Goal: Task Accomplishment & Management: Use online tool/utility

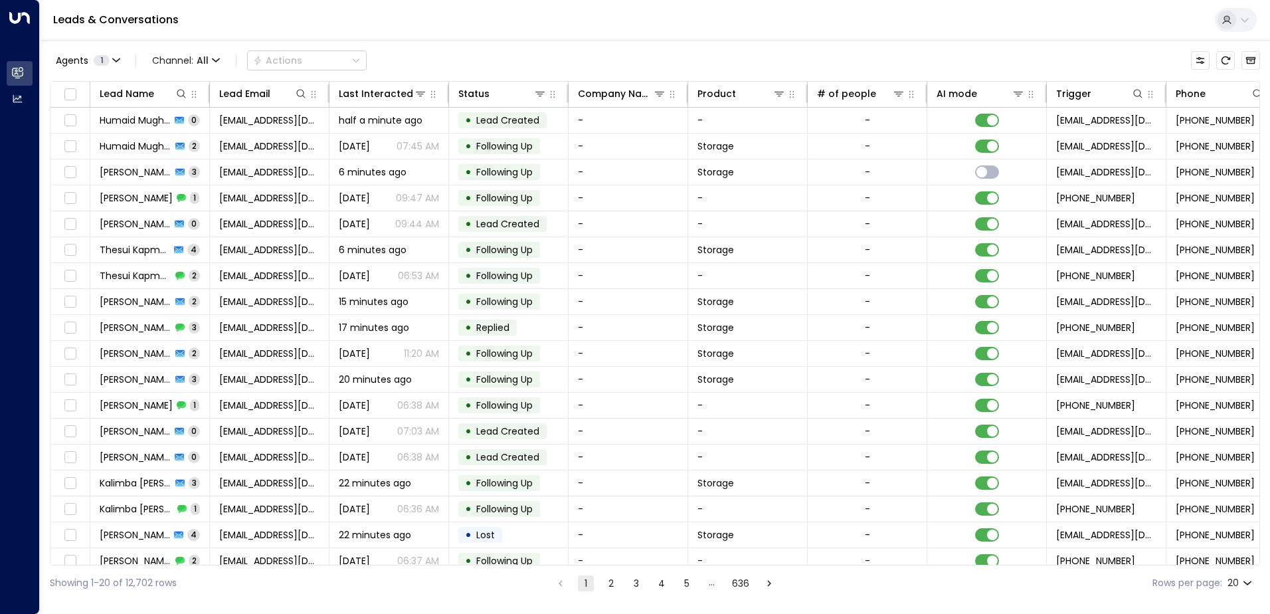
scroll to position [0, 271]
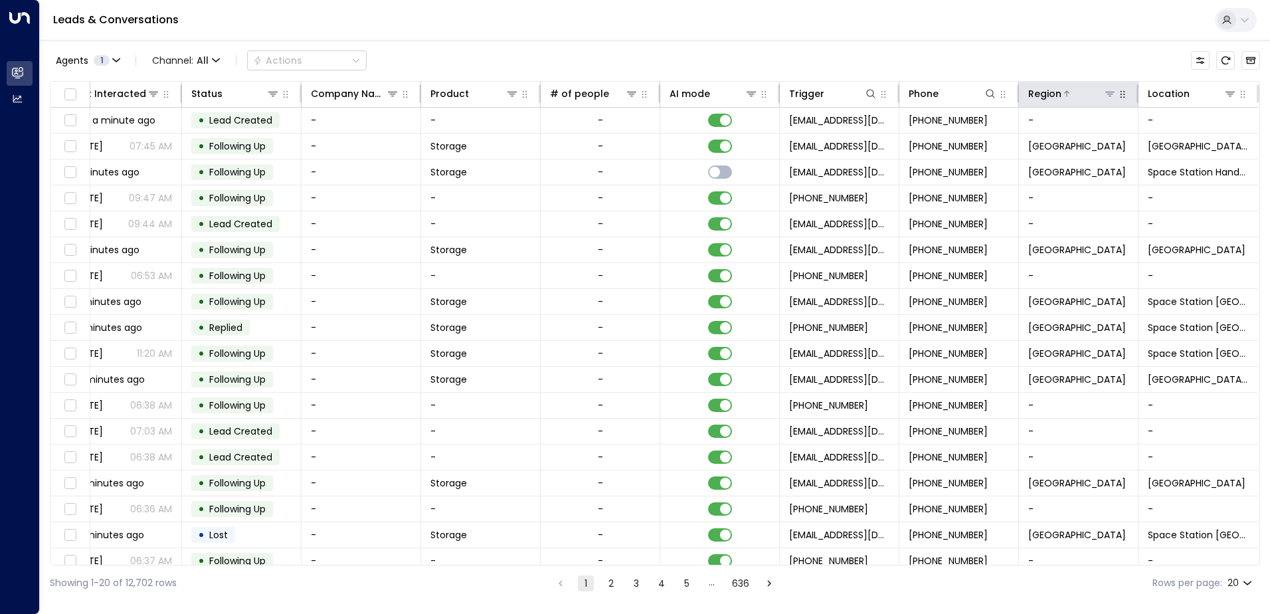
click at [1104, 94] on icon at bounding box center [1109, 93] width 11 height 11
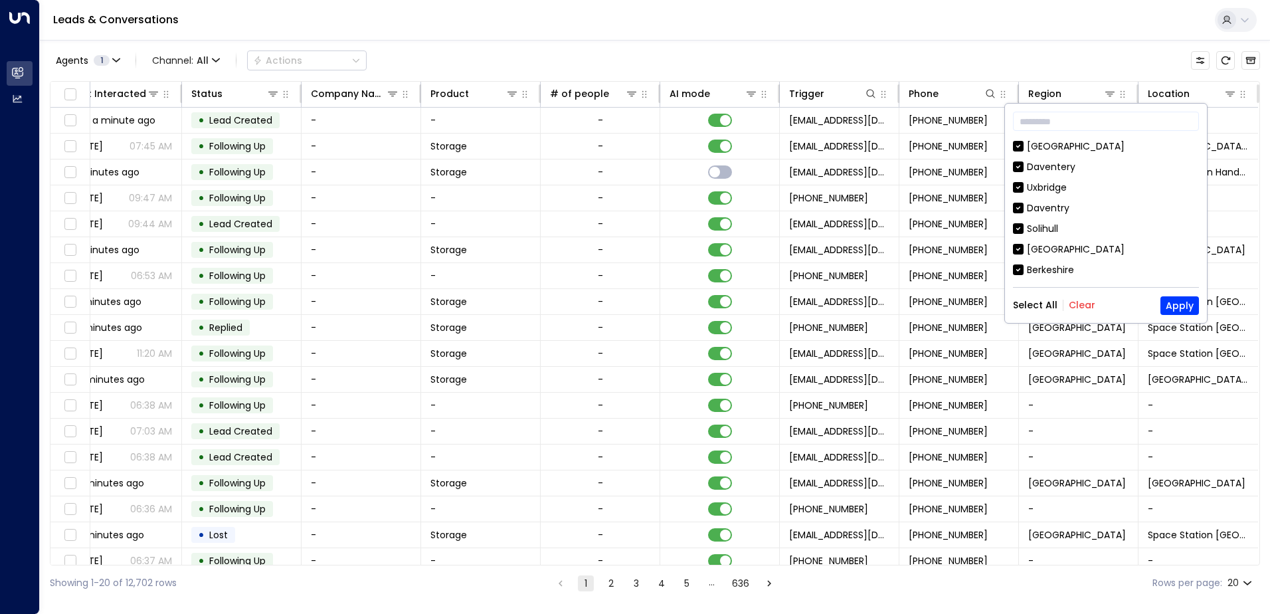
click at [1077, 301] on button "Clear" at bounding box center [1081, 304] width 27 height 11
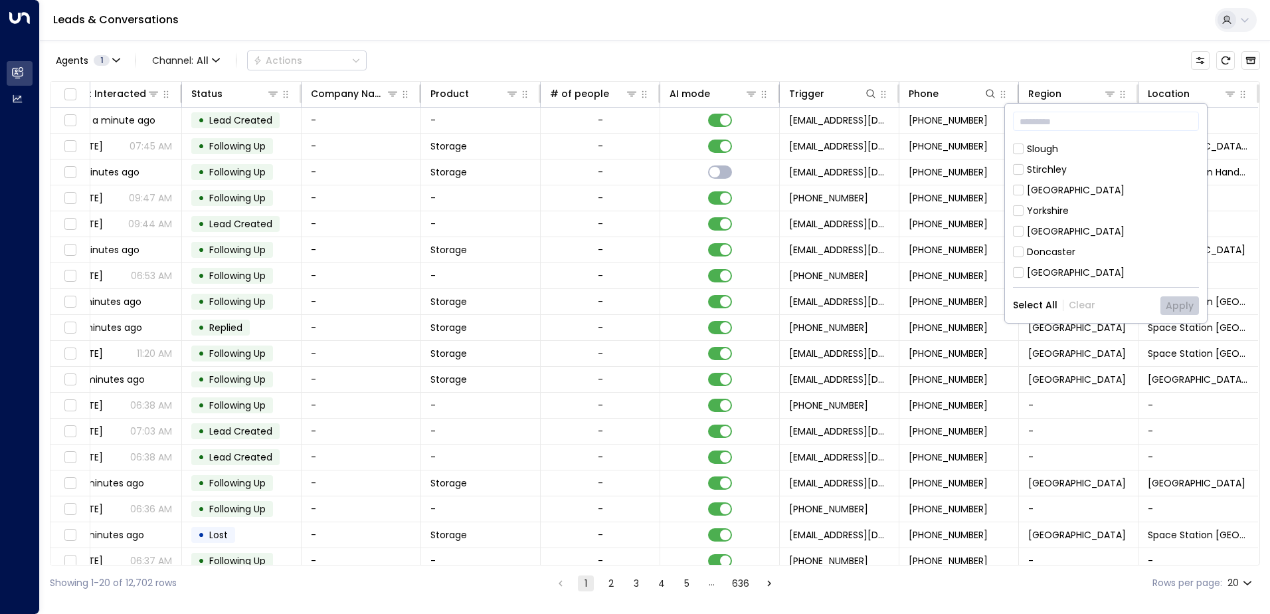
scroll to position [204, 0]
click at [1058, 232] on div "[GEOGRAPHIC_DATA]" at bounding box center [1076, 231] width 98 height 14
click at [1182, 305] on button "Apply" at bounding box center [1179, 305] width 39 height 19
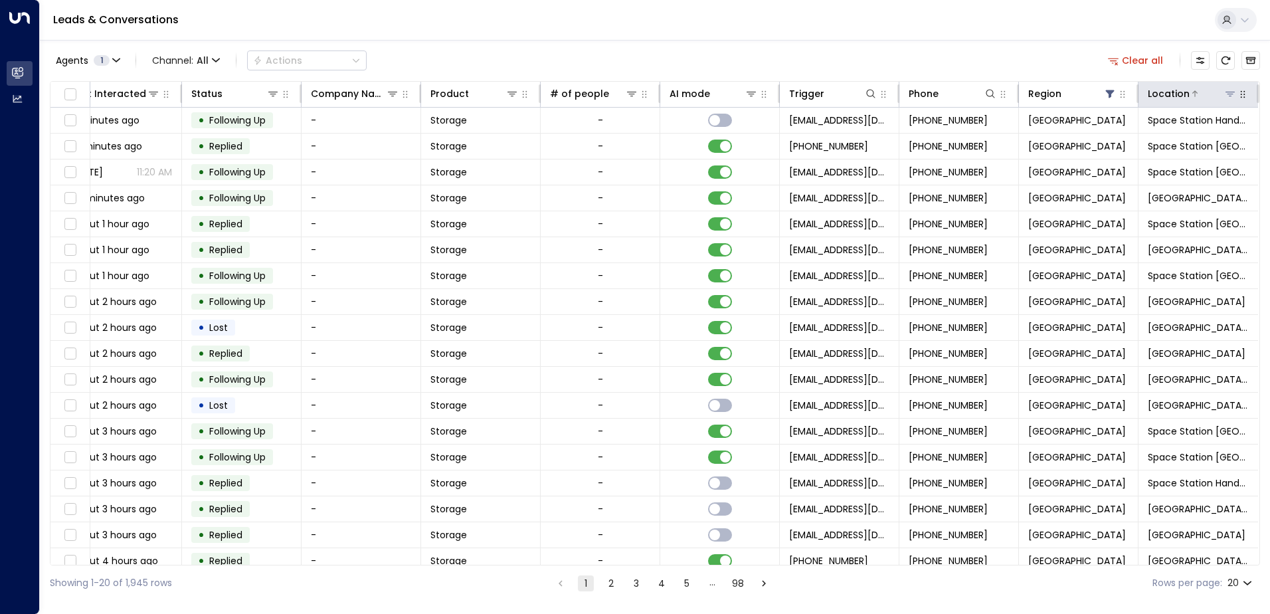
click at [1224, 94] on icon at bounding box center [1229, 93] width 11 height 11
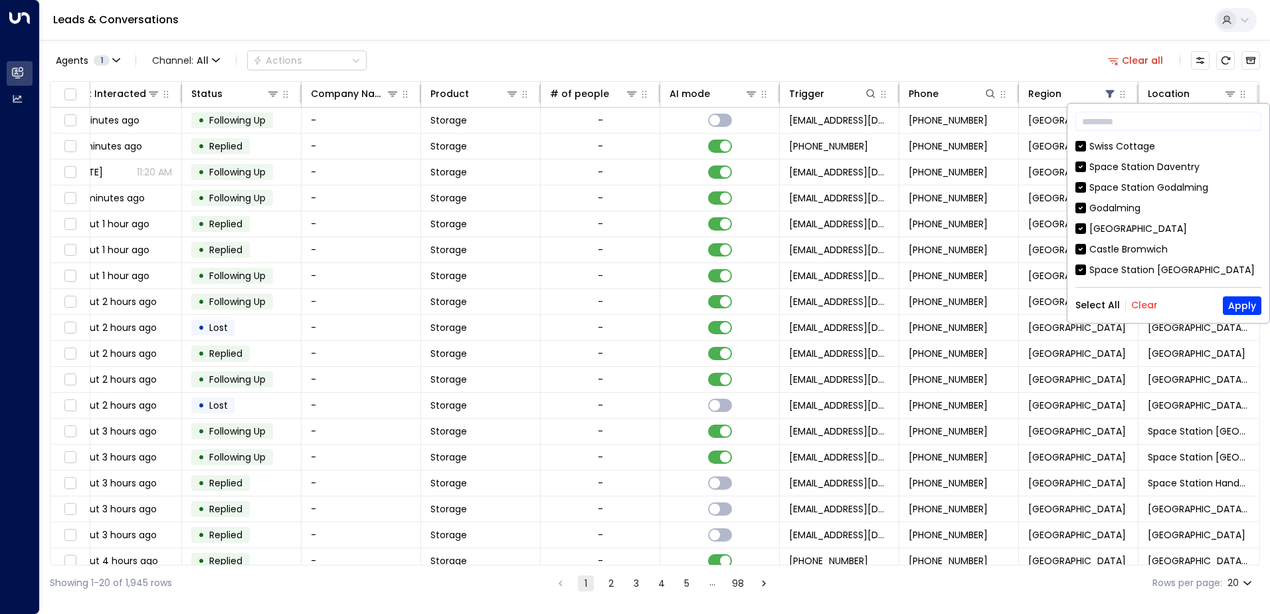
click at [1137, 307] on button "Clear" at bounding box center [1144, 304] width 27 height 11
click at [1116, 226] on div "[GEOGRAPHIC_DATA]" at bounding box center [1138, 229] width 98 height 14
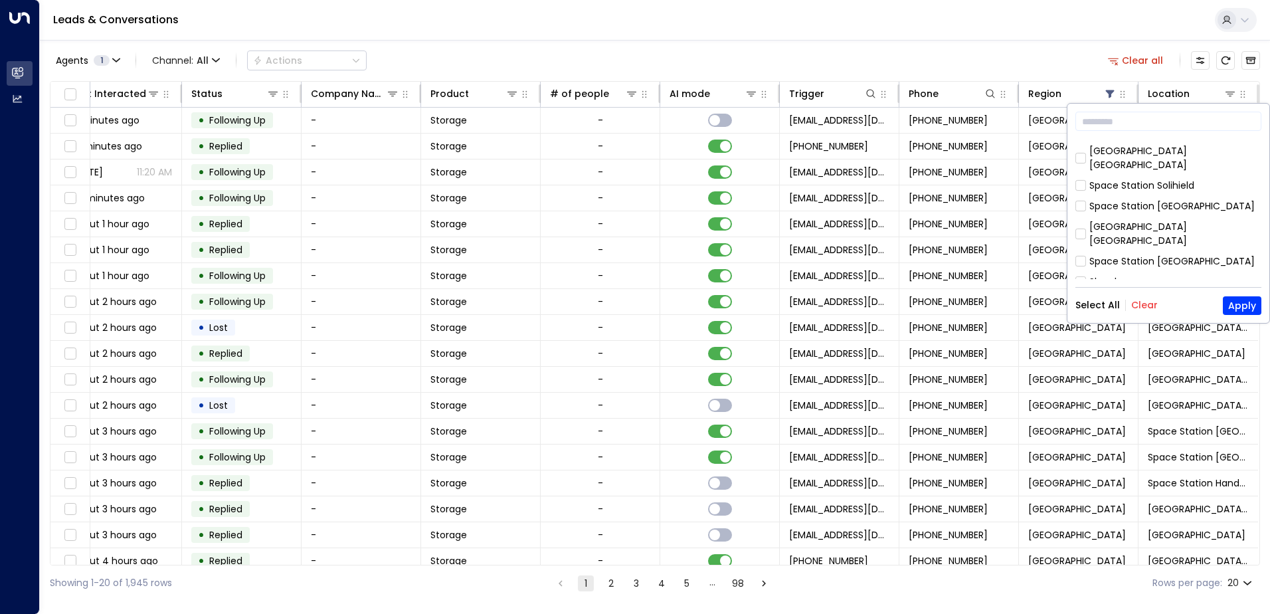
scroll to position [598, 0]
click at [1112, 270] on div "Hall Green" at bounding box center [1112, 277] width 47 height 14
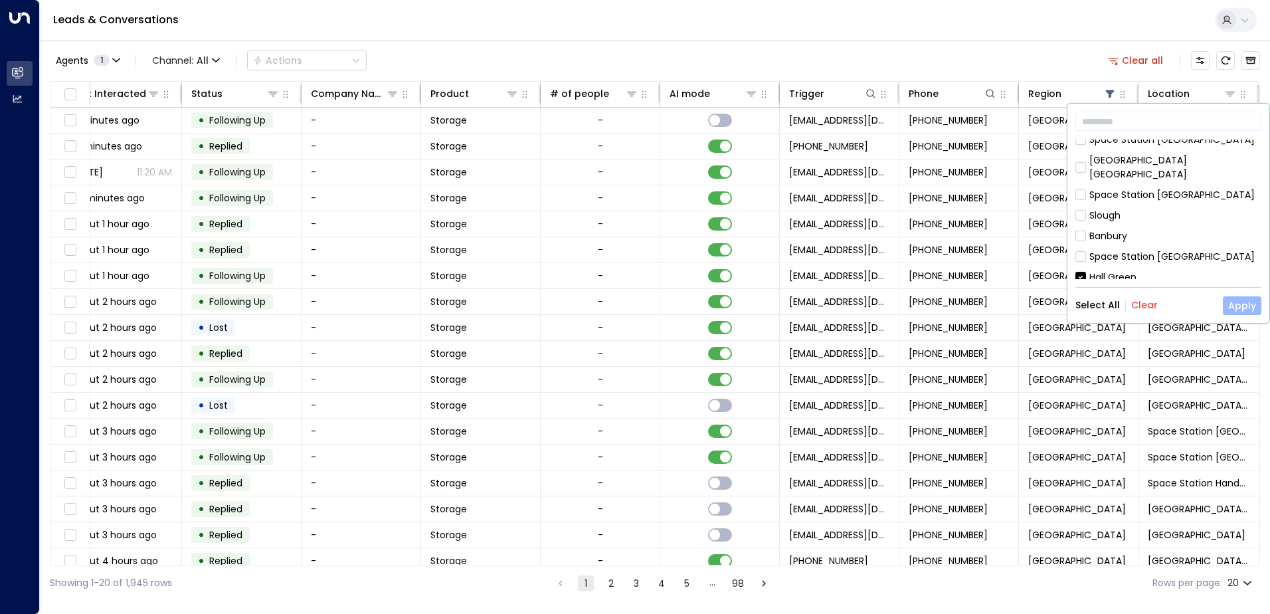
click at [1238, 308] on button "Apply" at bounding box center [1241, 305] width 39 height 19
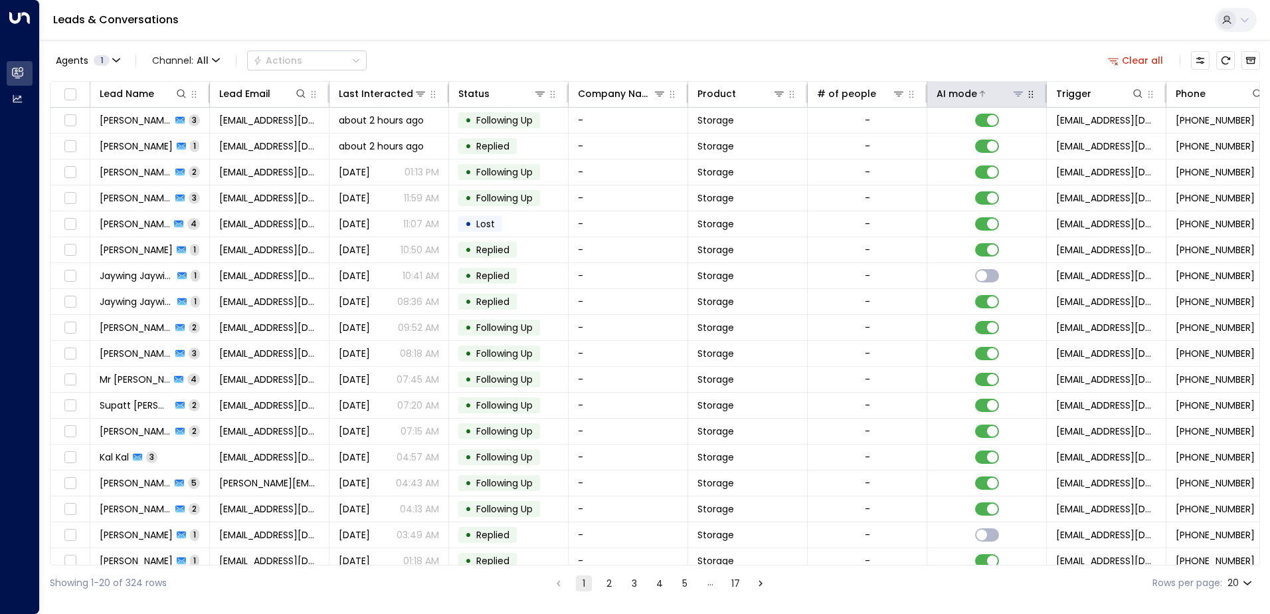
click at [978, 95] on icon at bounding box center [982, 94] width 8 height 8
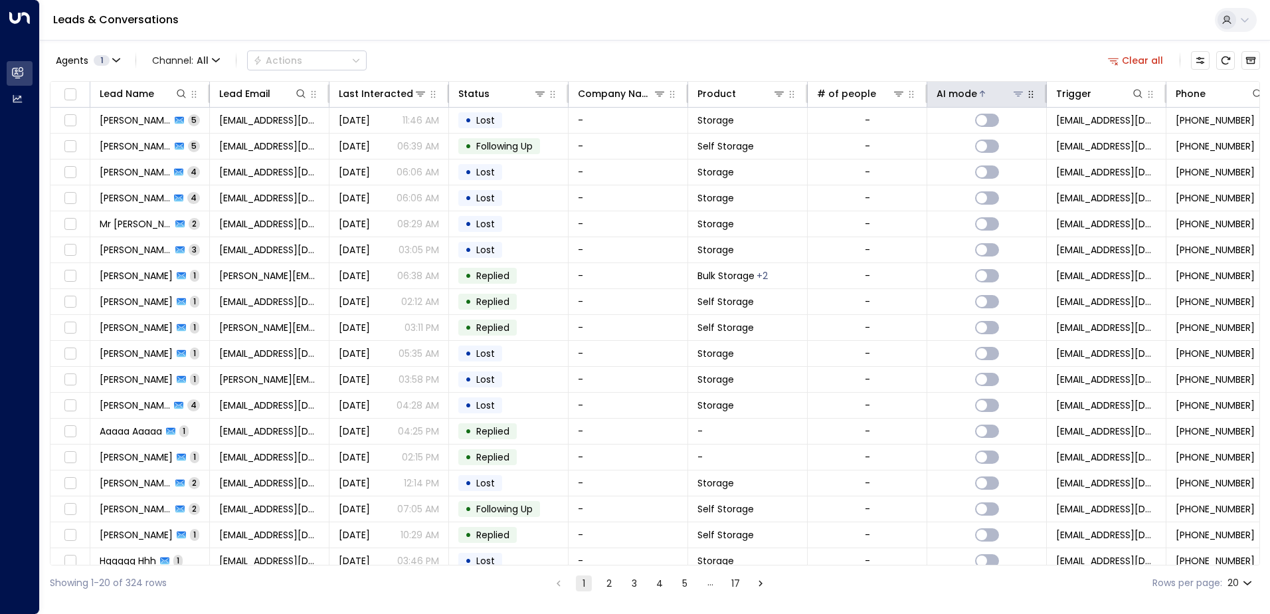
click at [978, 95] on icon at bounding box center [982, 94] width 8 height 8
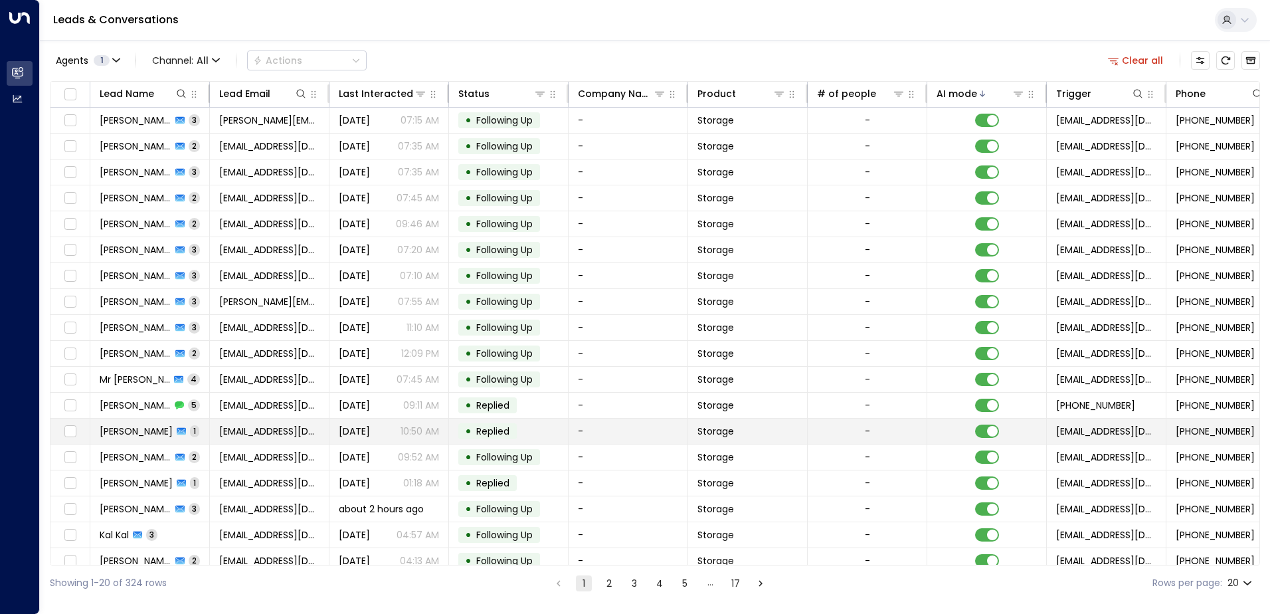
scroll to position [65, 0]
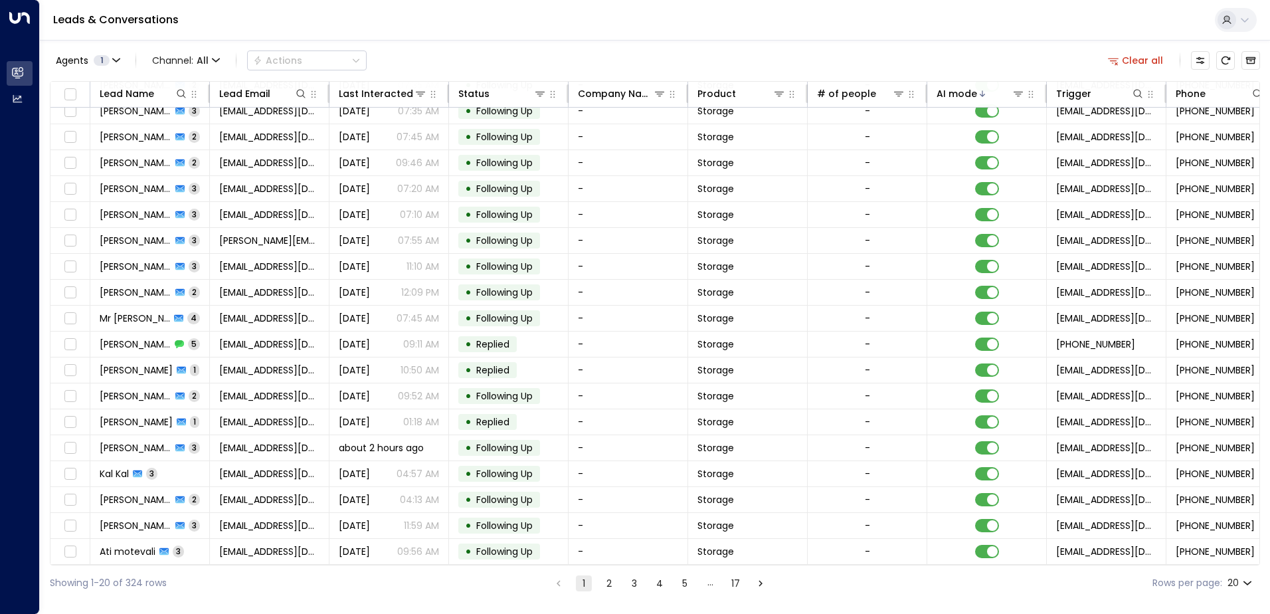
click at [604, 576] on button "2" at bounding box center [609, 583] width 16 height 16
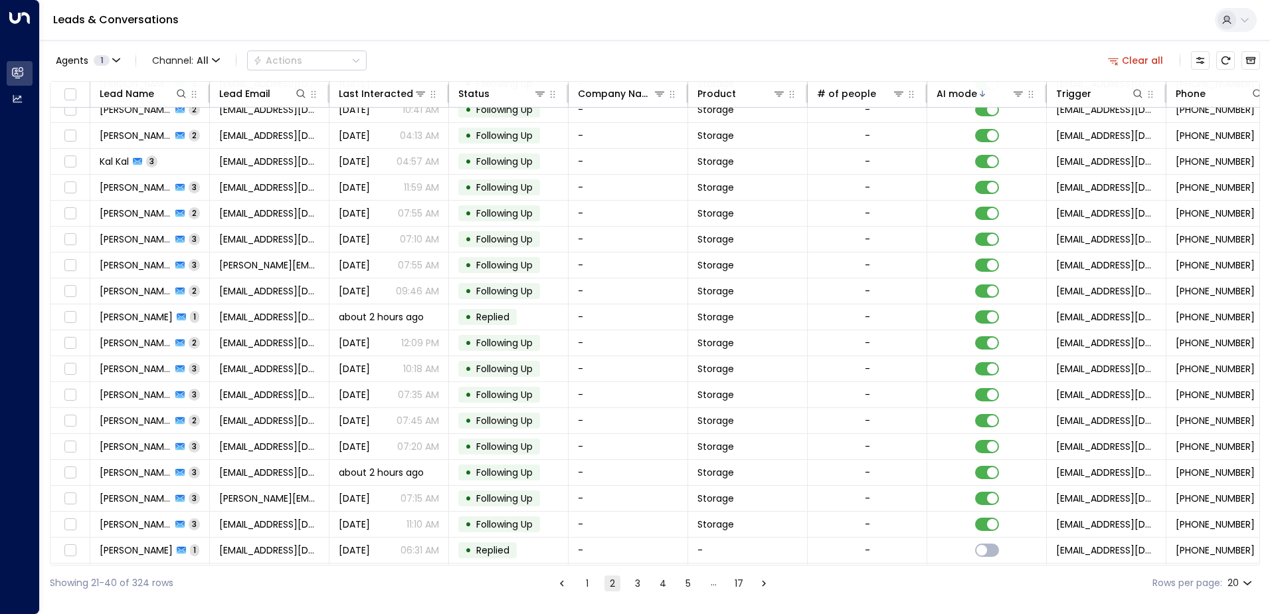
scroll to position [65, 0]
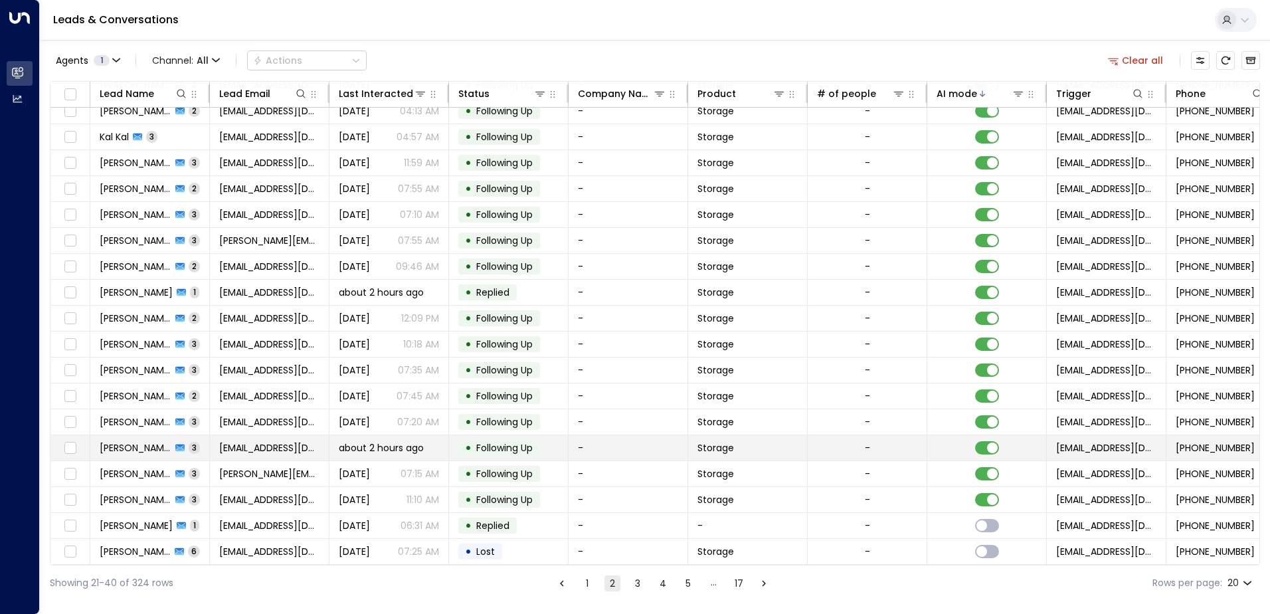
click at [493, 449] on span "Following Up" at bounding box center [504, 447] width 56 height 13
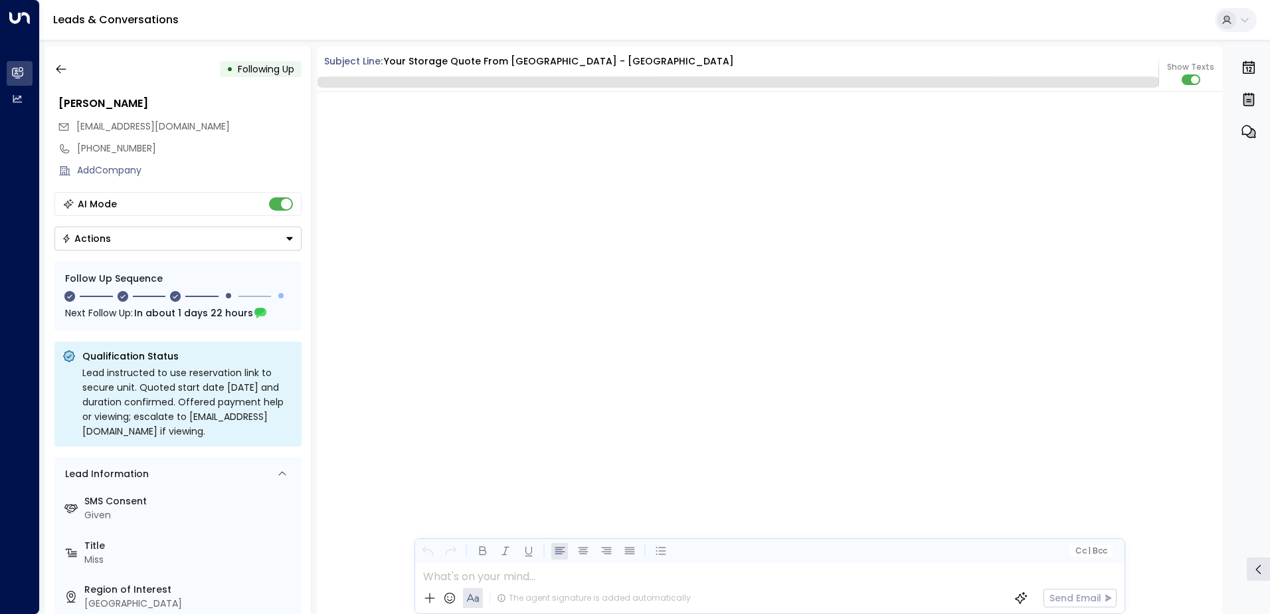
scroll to position [1622, 0]
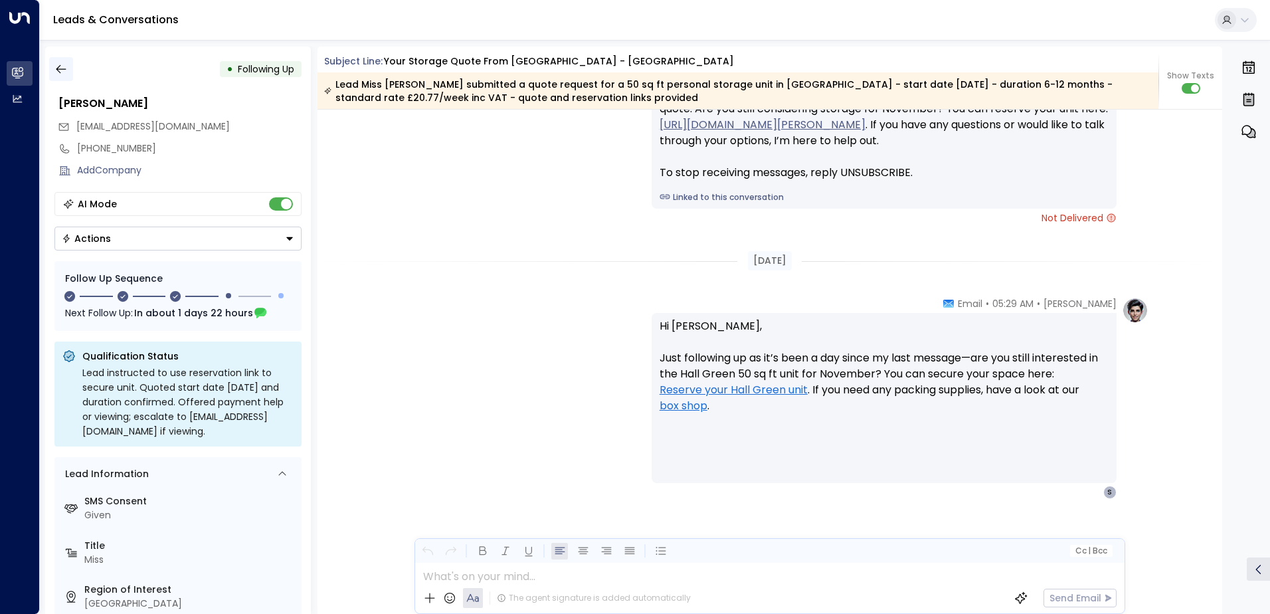
click at [71, 67] on button "button" at bounding box center [61, 69] width 24 height 24
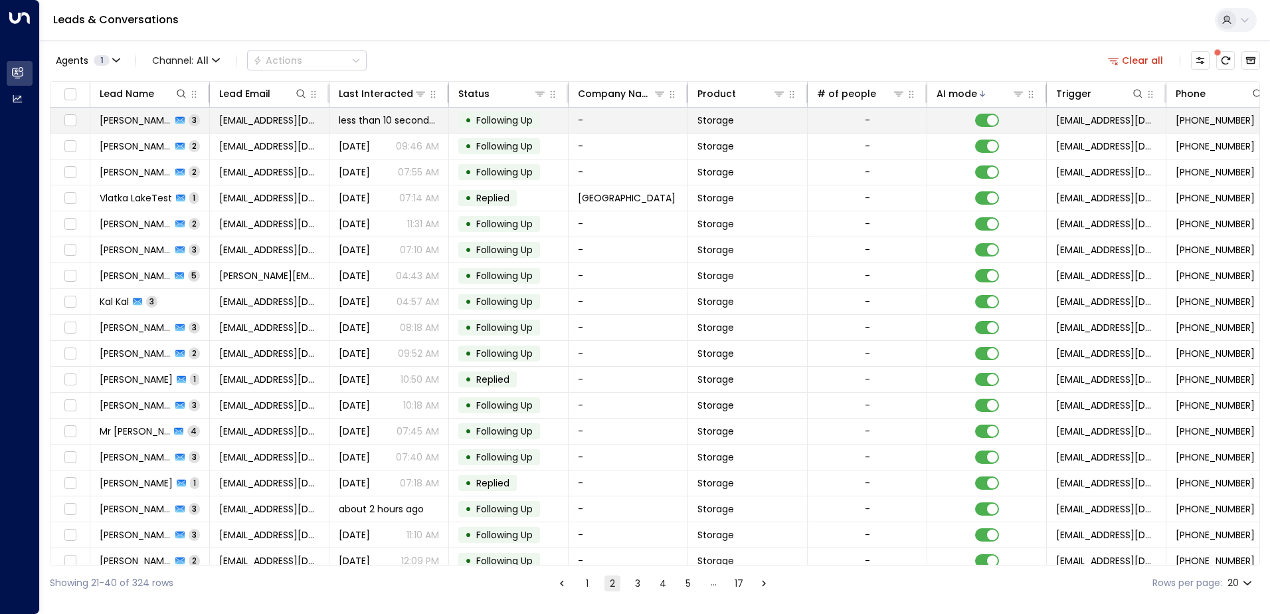
click at [515, 122] on span "Following Up" at bounding box center [504, 120] width 56 height 13
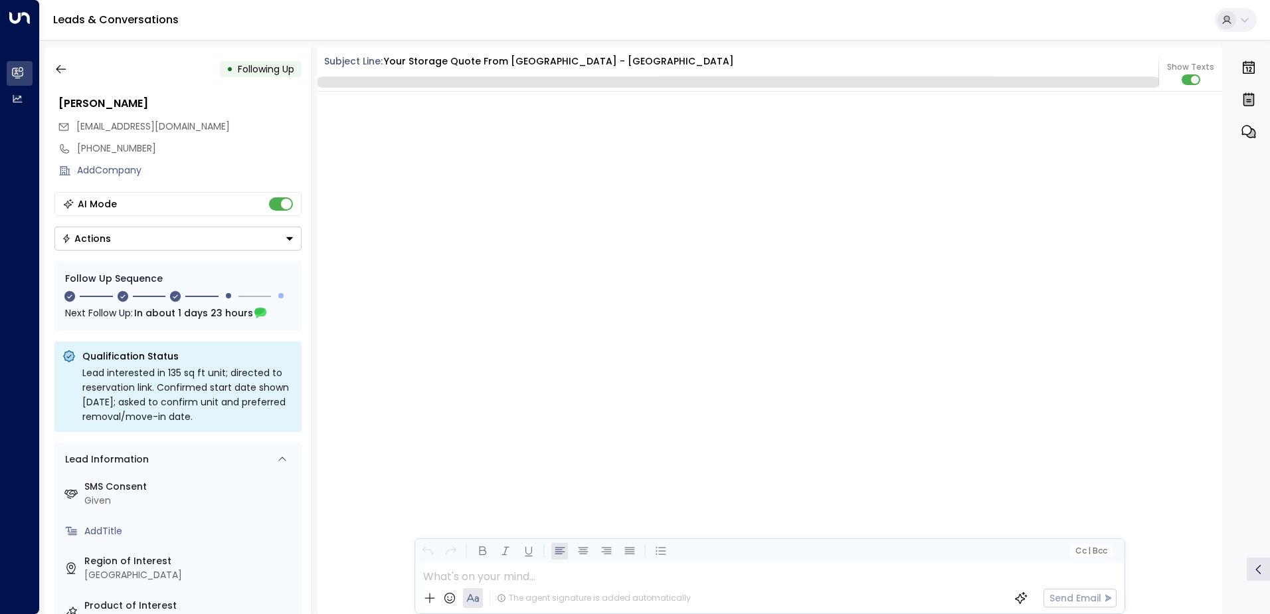
scroll to position [3503, 0]
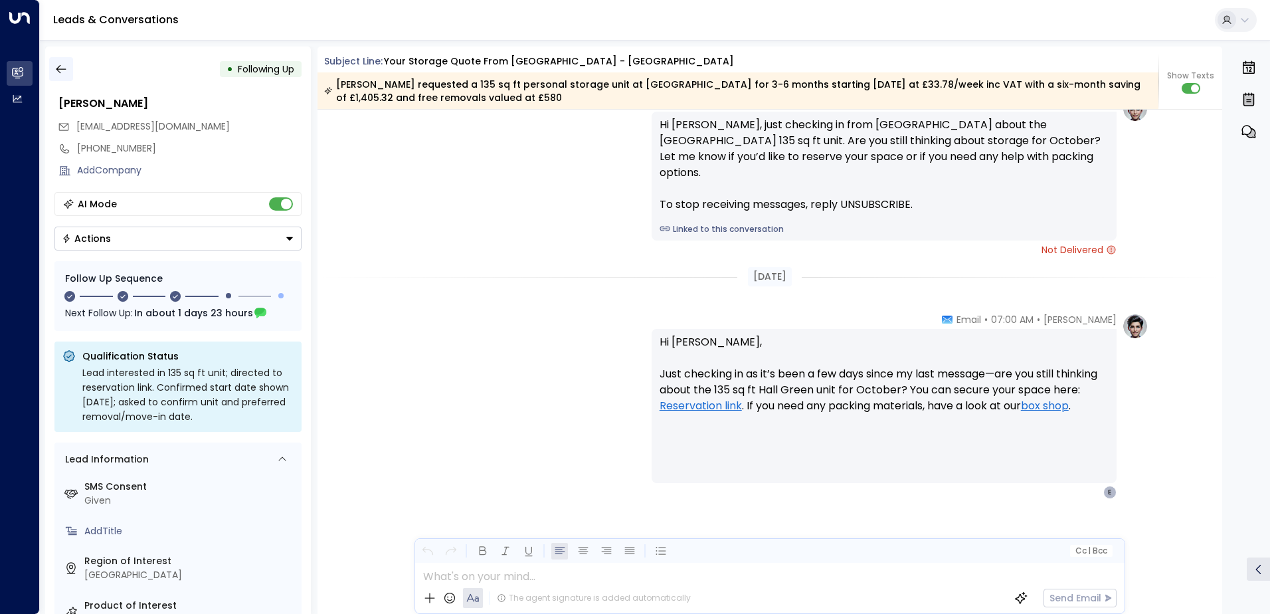
click at [55, 64] on icon "button" at bounding box center [60, 68] width 13 height 13
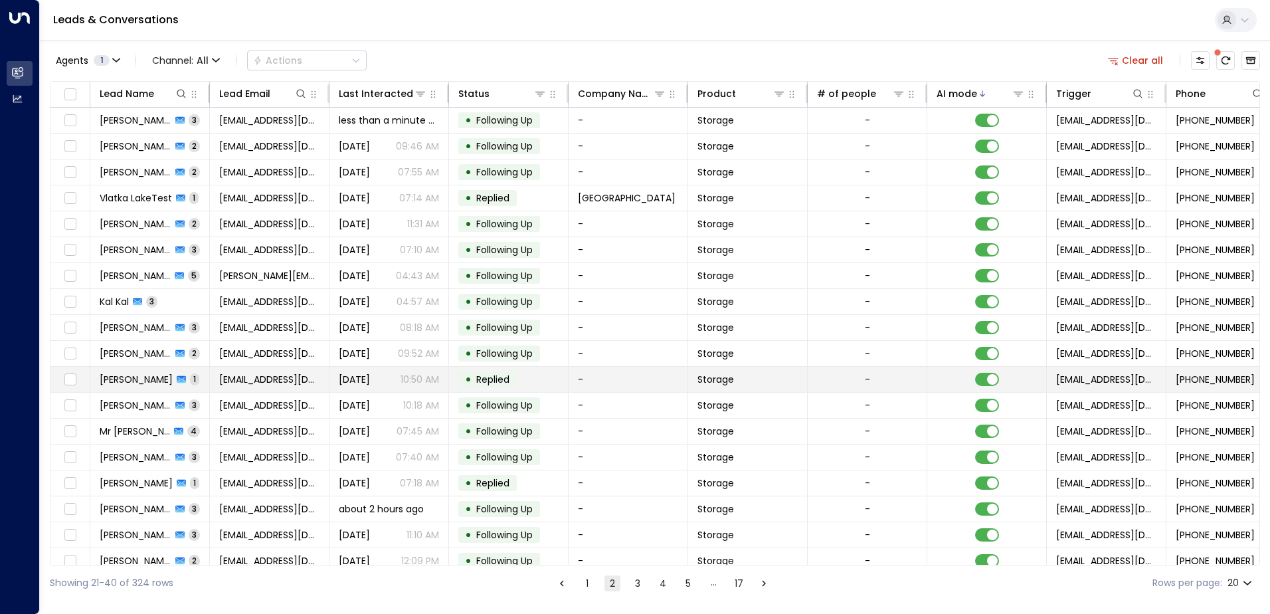
scroll to position [65, 0]
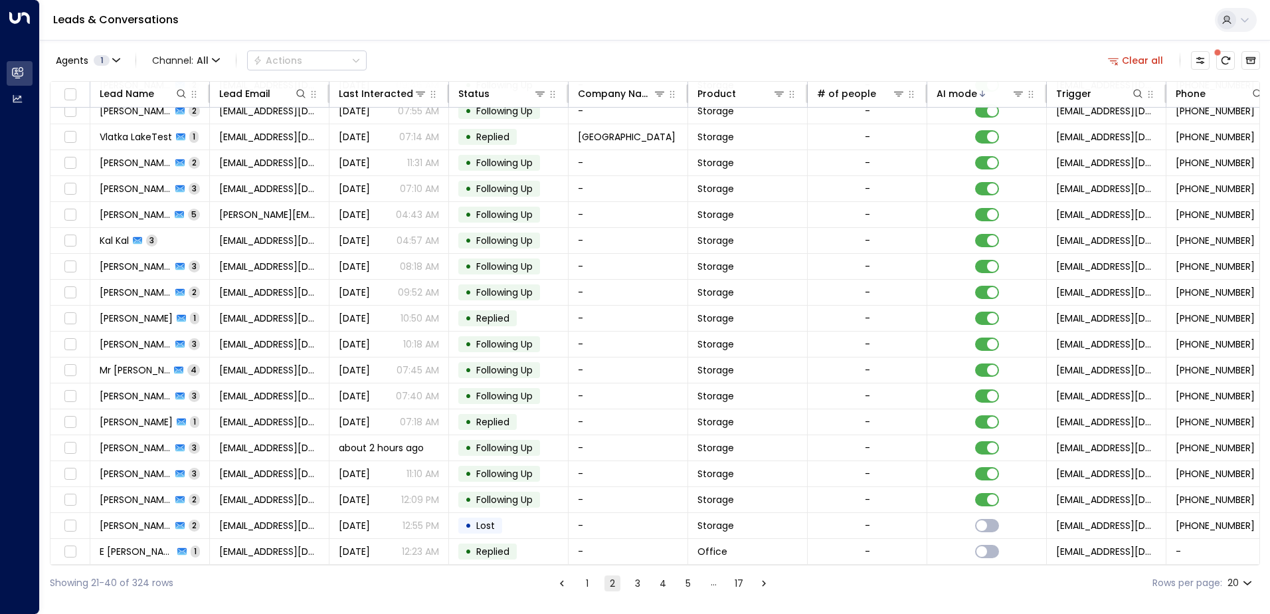
click at [584, 583] on button "1" at bounding box center [587, 583] width 16 height 16
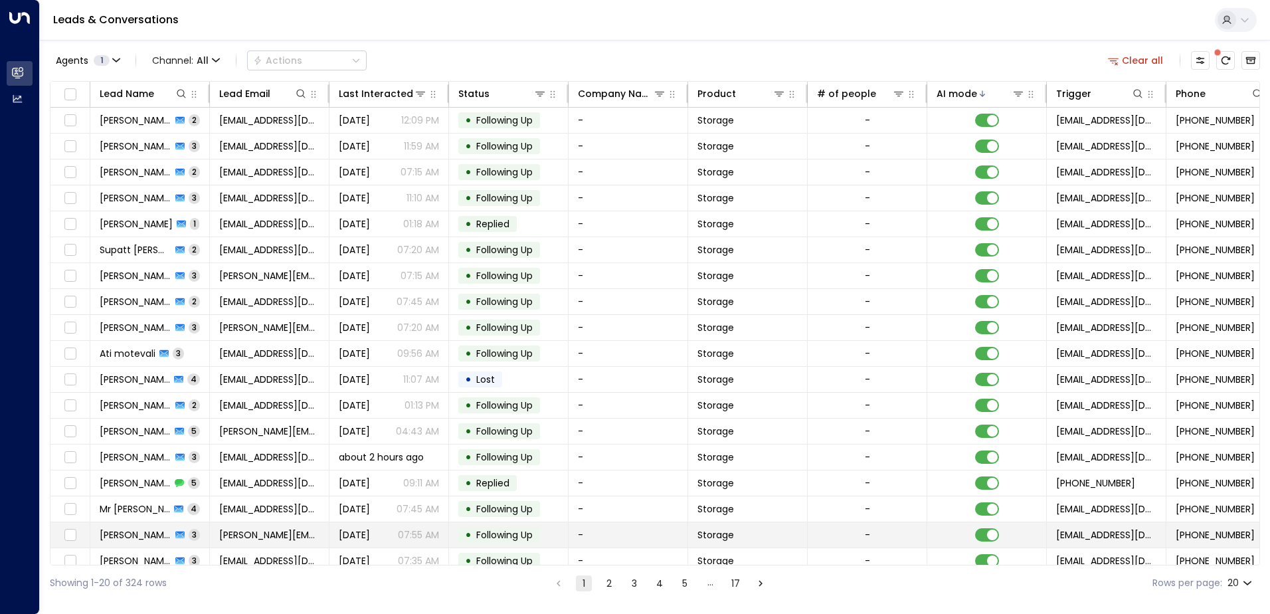
scroll to position [65, 0]
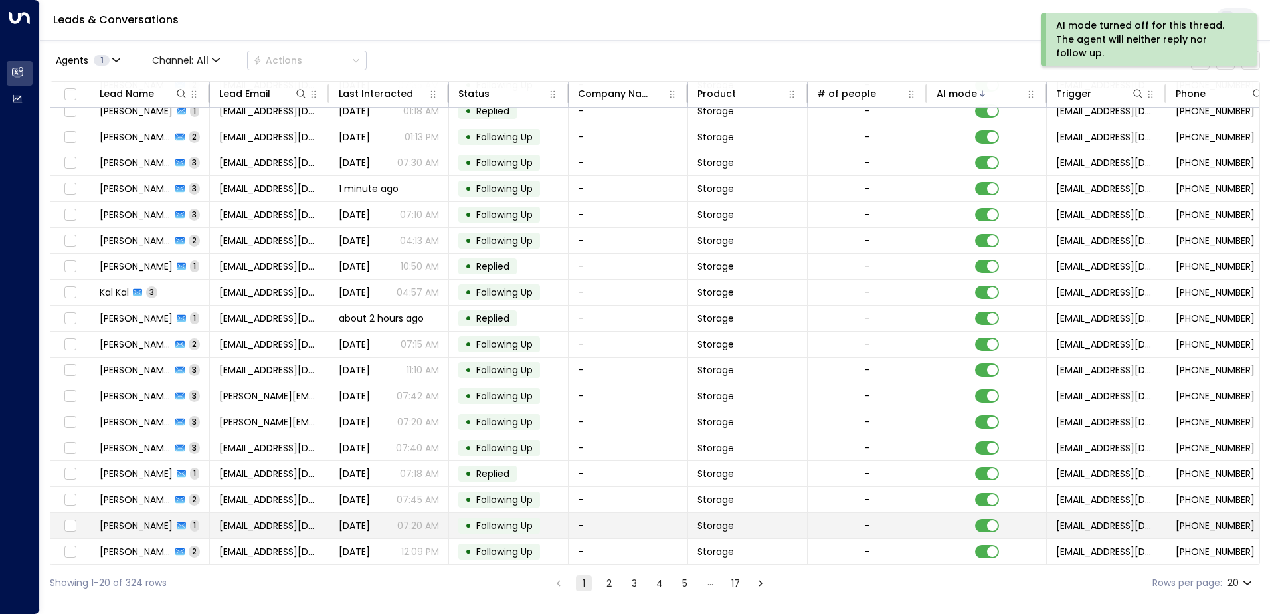
click at [488, 521] on span "Following Up" at bounding box center [504, 525] width 56 height 13
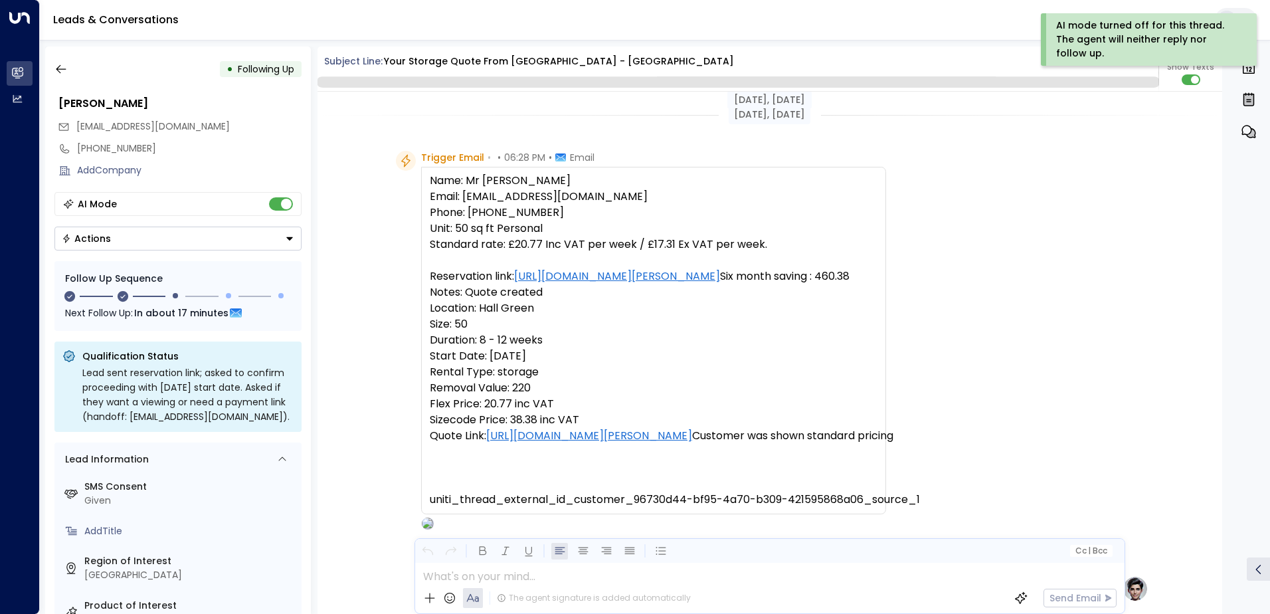
scroll to position [784, 0]
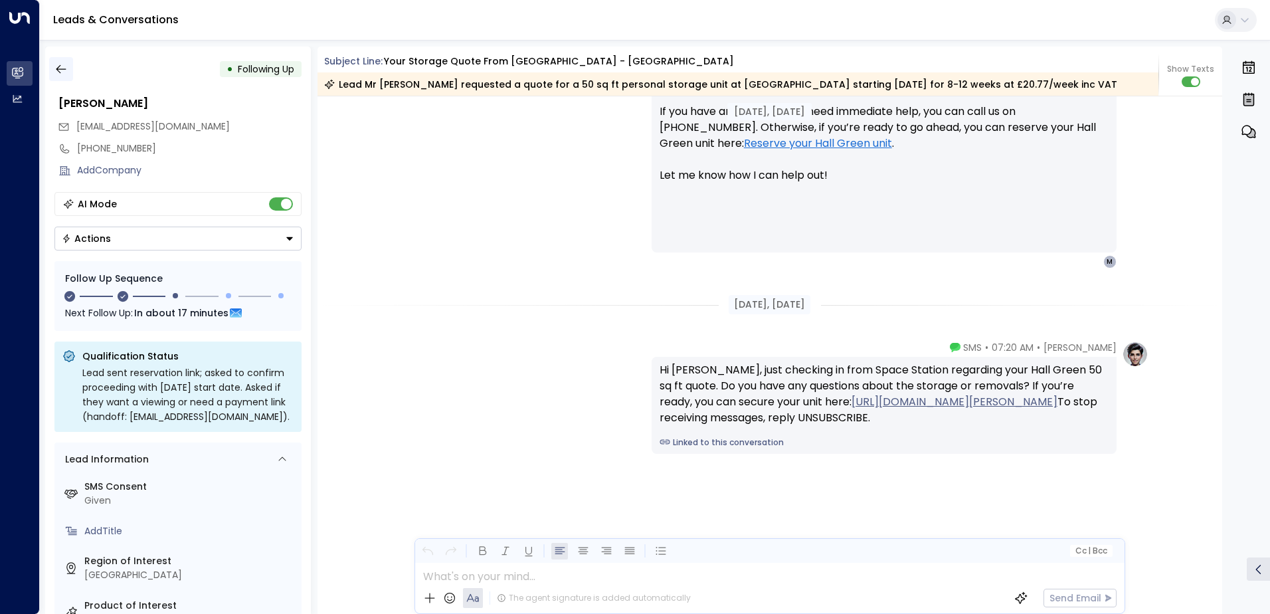
click at [68, 72] on button "button" at bounding box center [61, 69] width 24 height 24
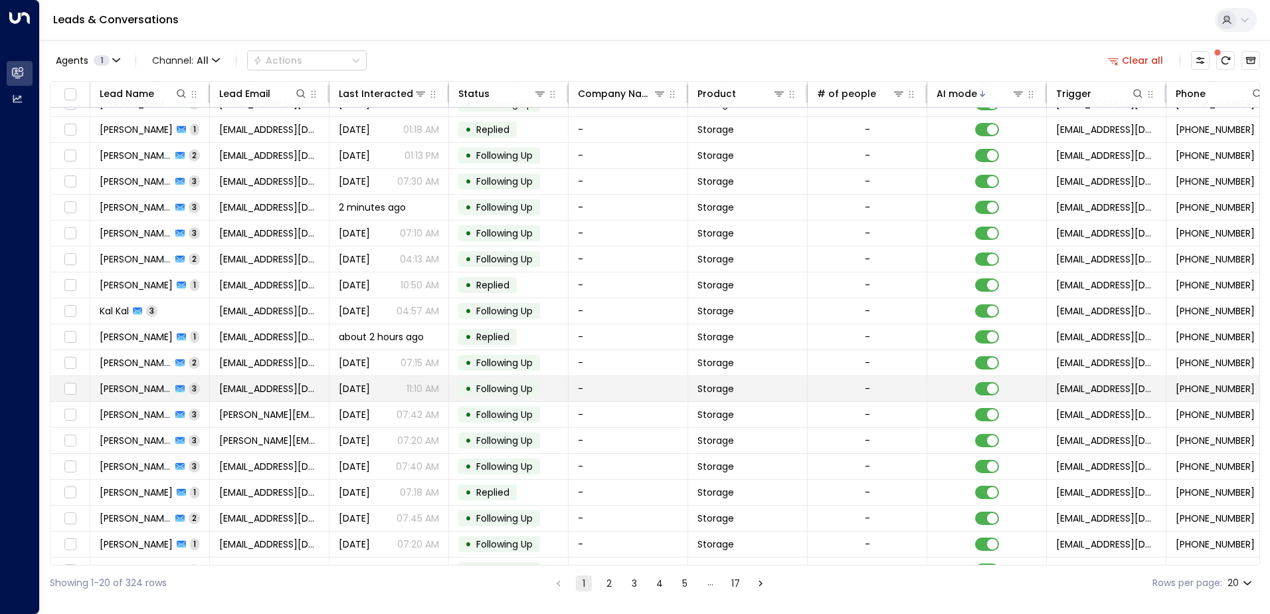
scroll to position [65, 0]
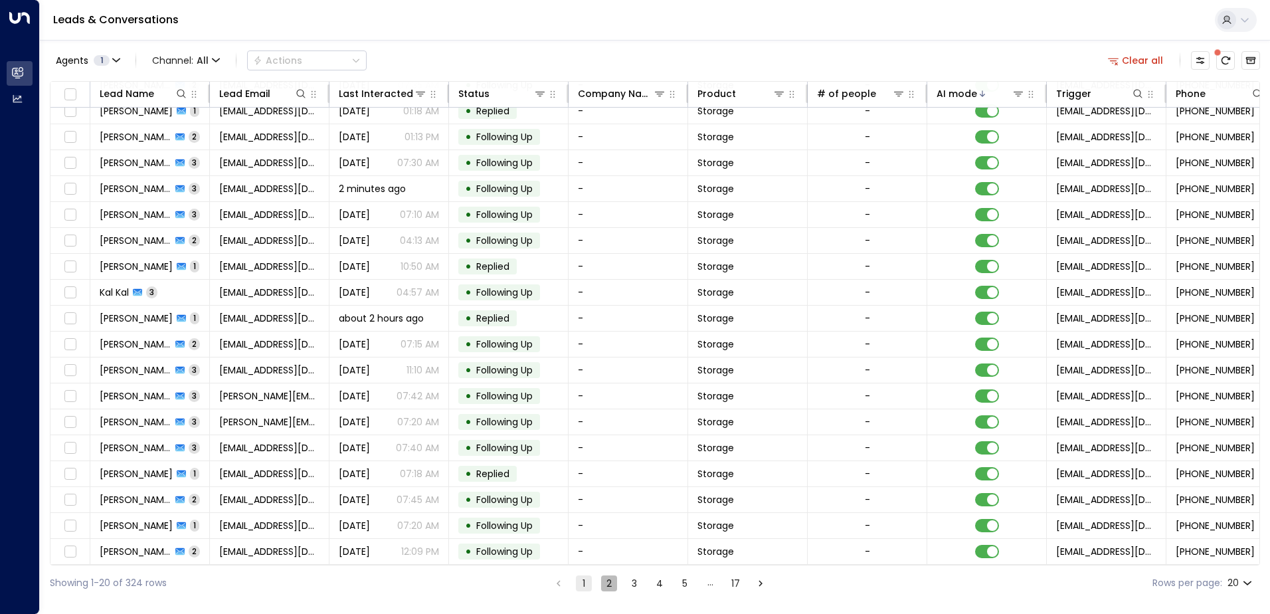
click at [607, 579] on button "2" at bounding box center [609, 583] width 16 height 16
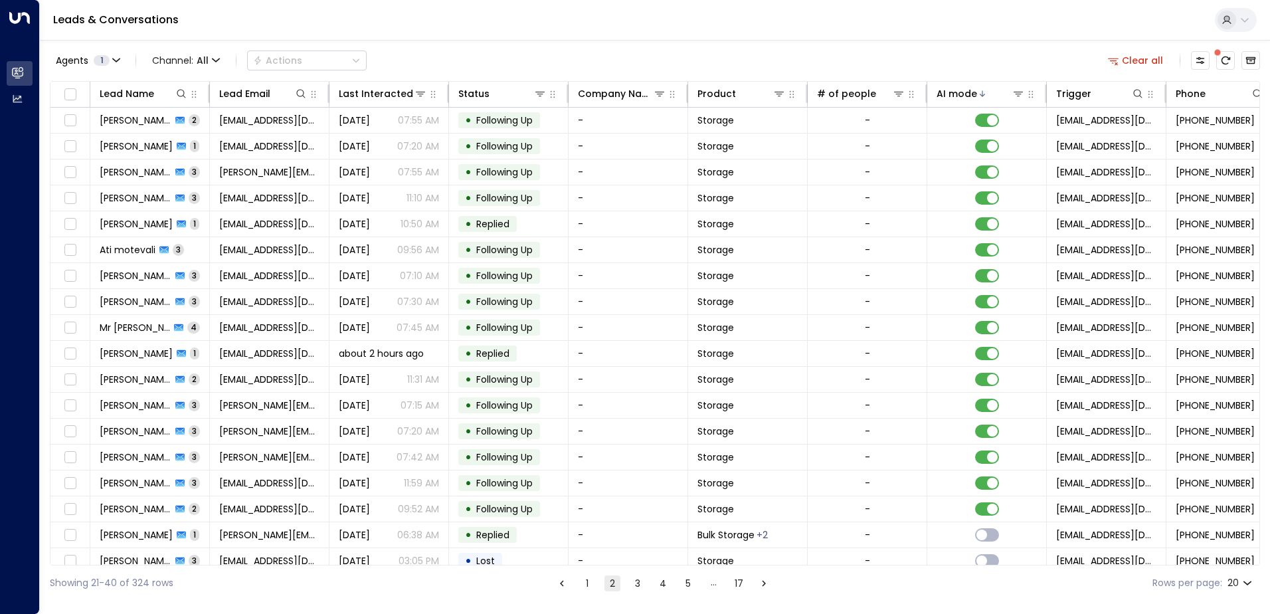
click at [591, 576] on button "1" at bounding box center [587, 583] width 16 height 16
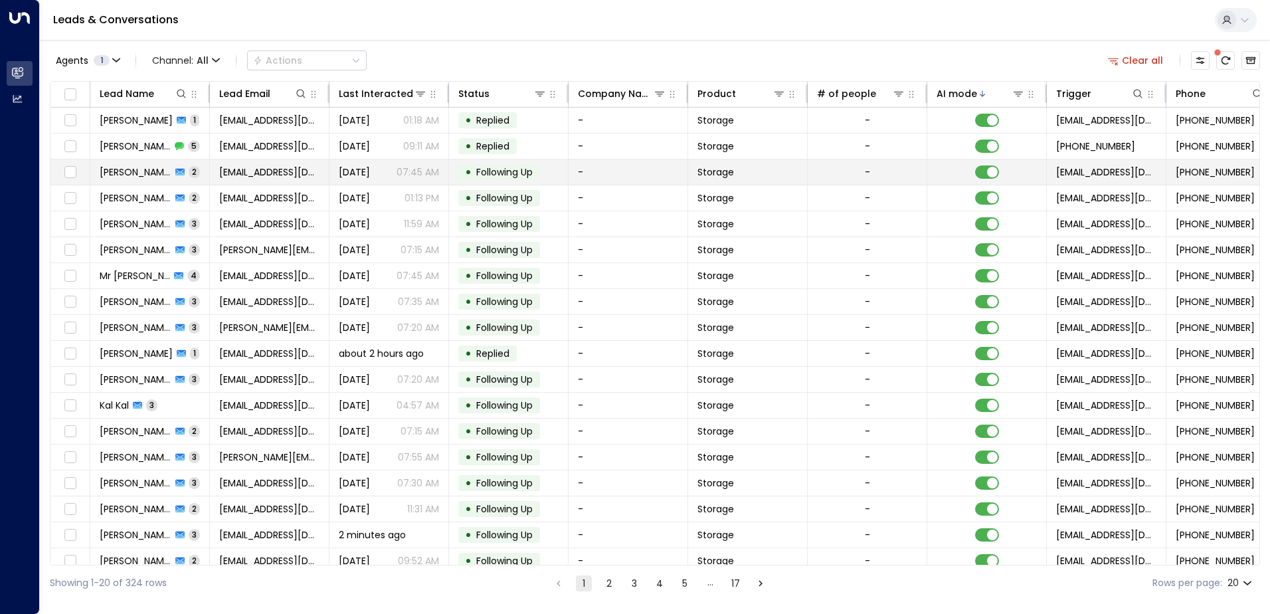
click at [526, 178] on span "Following Up" at bounding box center [504, 171] width 56 height 13
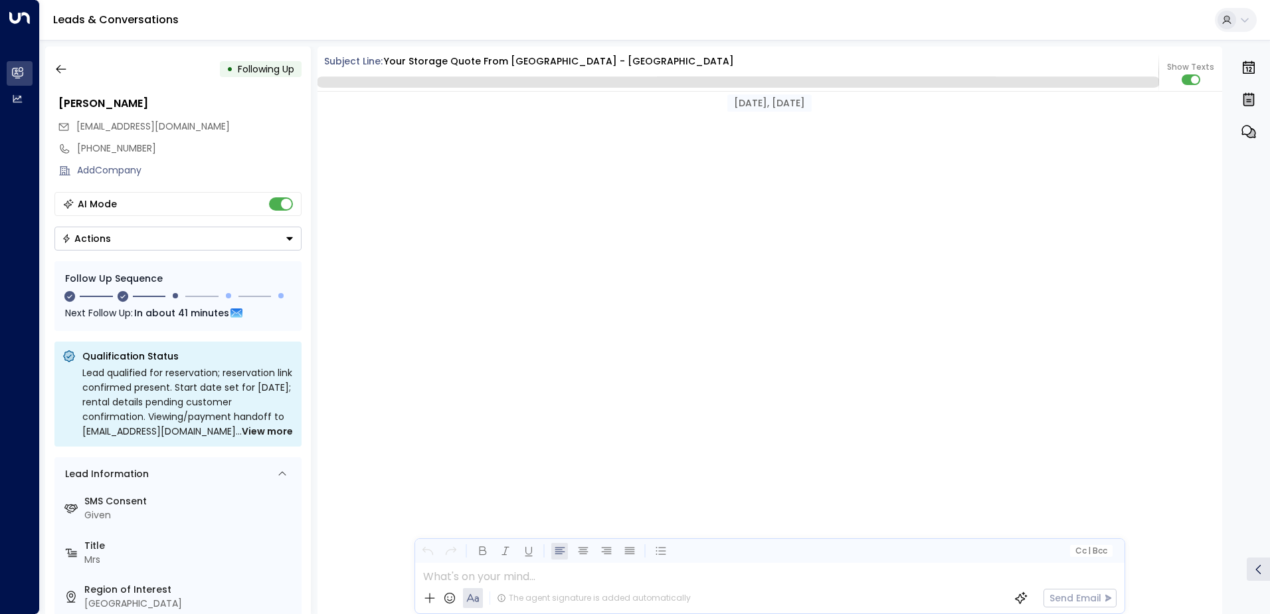
scroll to position [1250, 0]
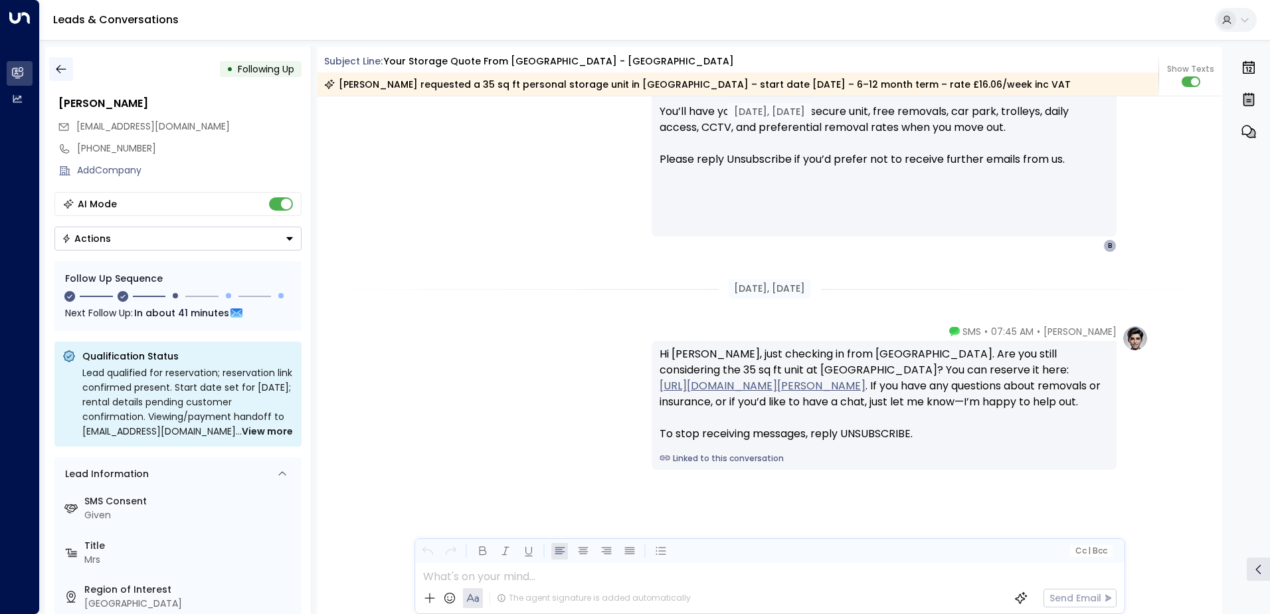
click at [68, 71] on button "button" at bounding box center [61, 69] width 24 height 24
